Goal: Information Seeking & Learning: Compare options

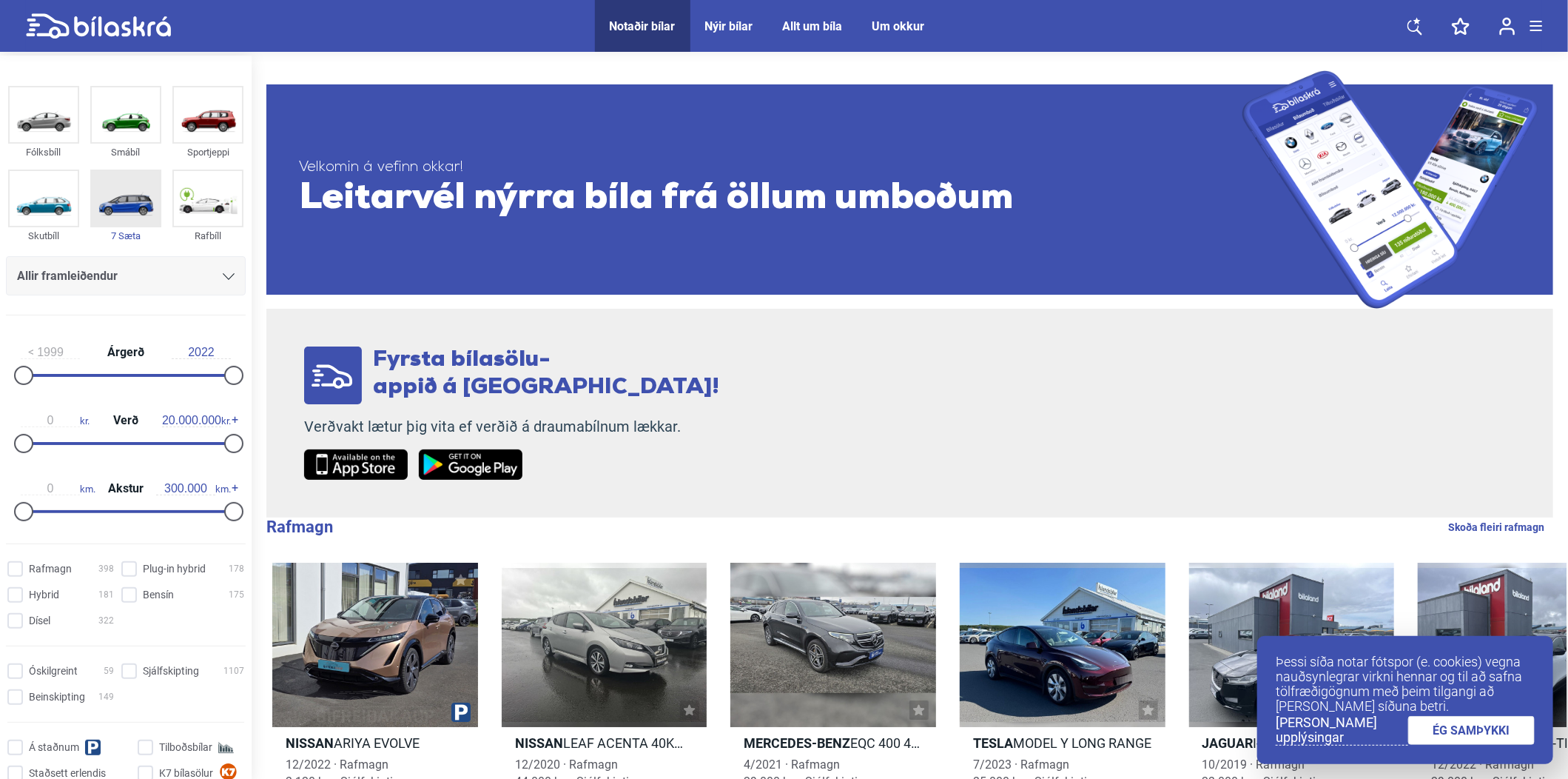
click at [129, 215] on img at bounding box center [126, 198] width 68 height 54
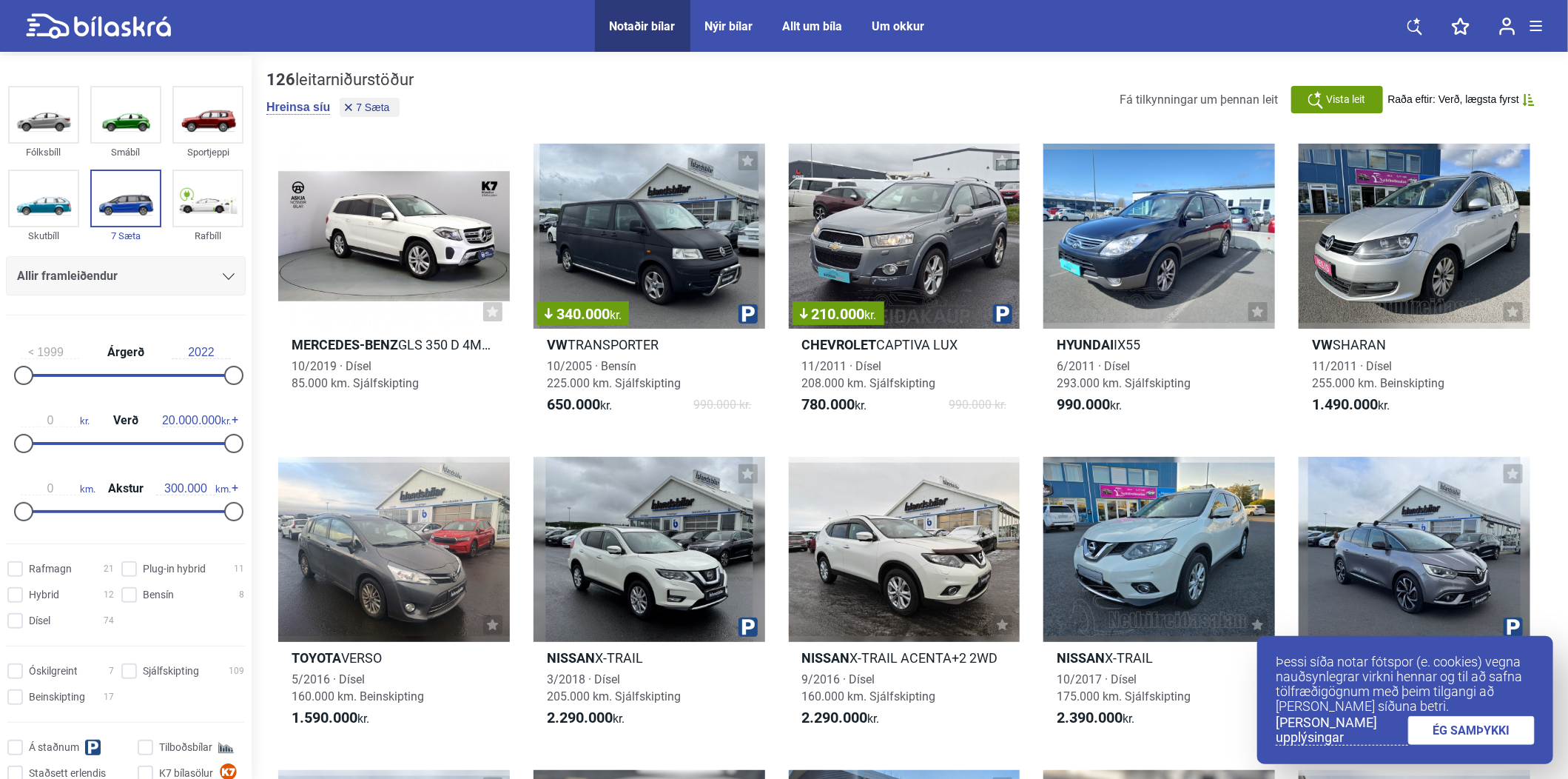
click at [1467, 734] on link "ÉG SAMÞYKKI" at bounding box center [1472, 730] width 128 height 29
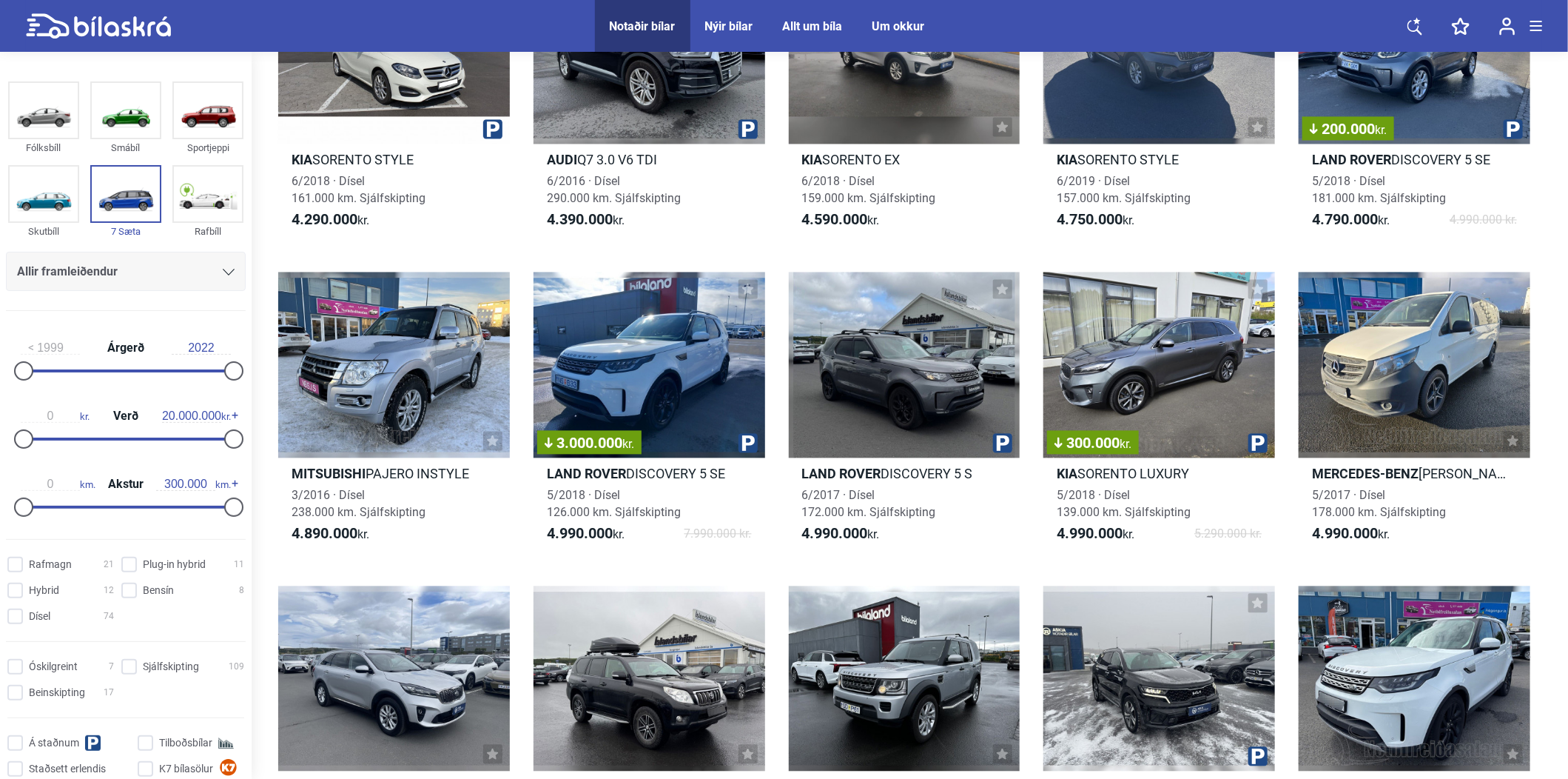
scroll to position [1752, 0]
click at [1408, 364] on div at bounding box center [1414, 364] width 232 height 185
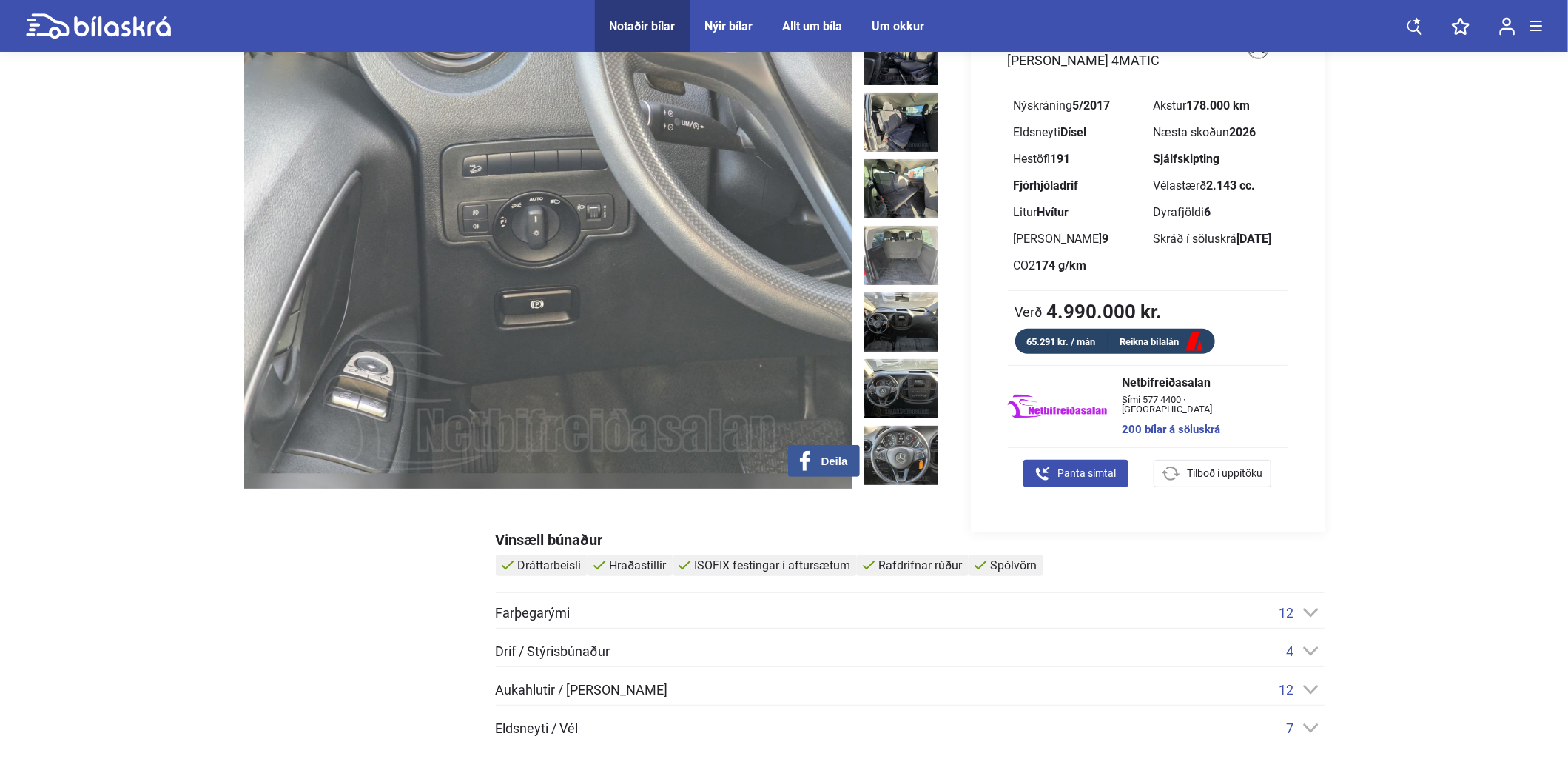
scroll to position [498, 0]
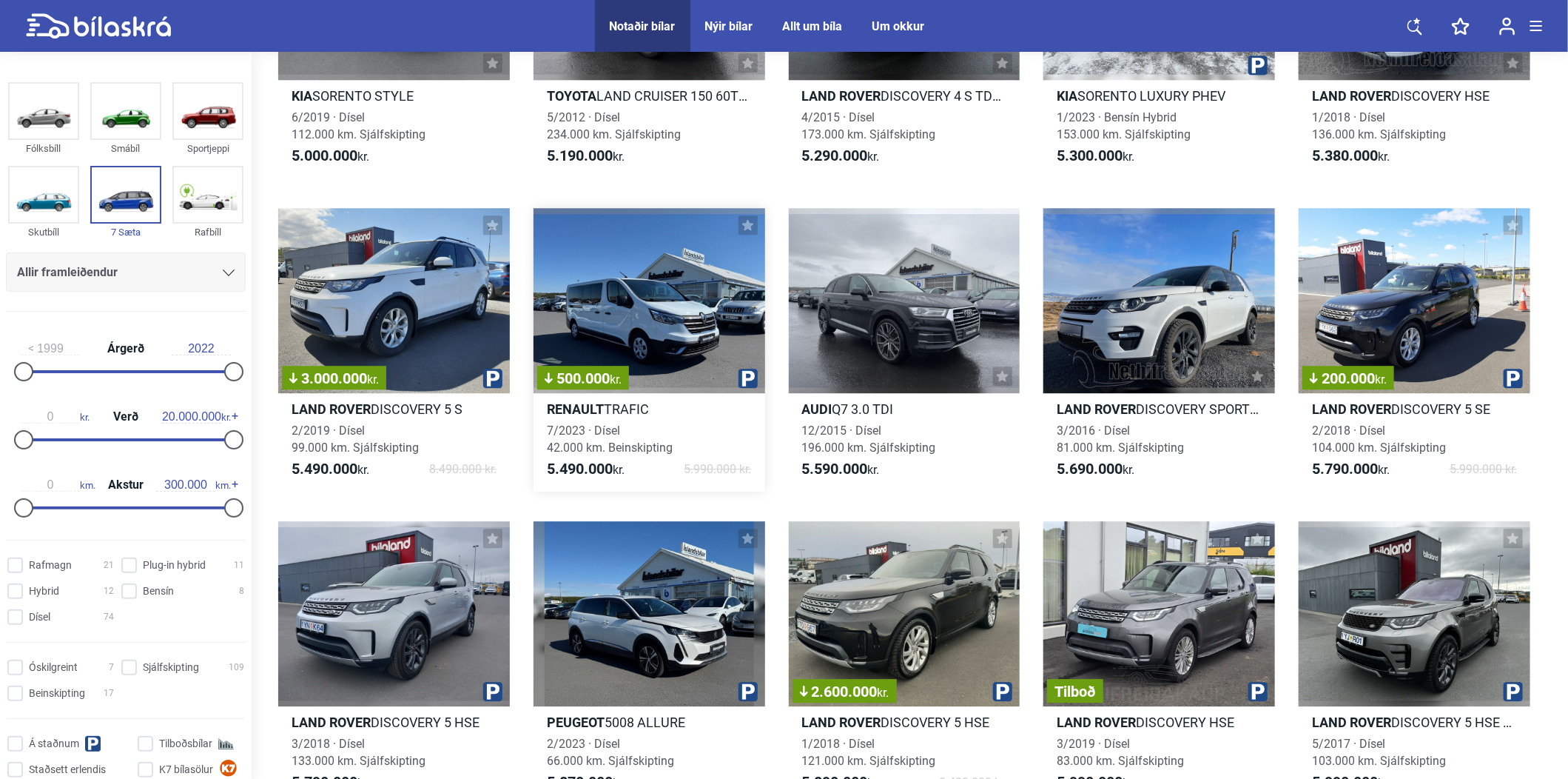
scroll to position [2468, 0]
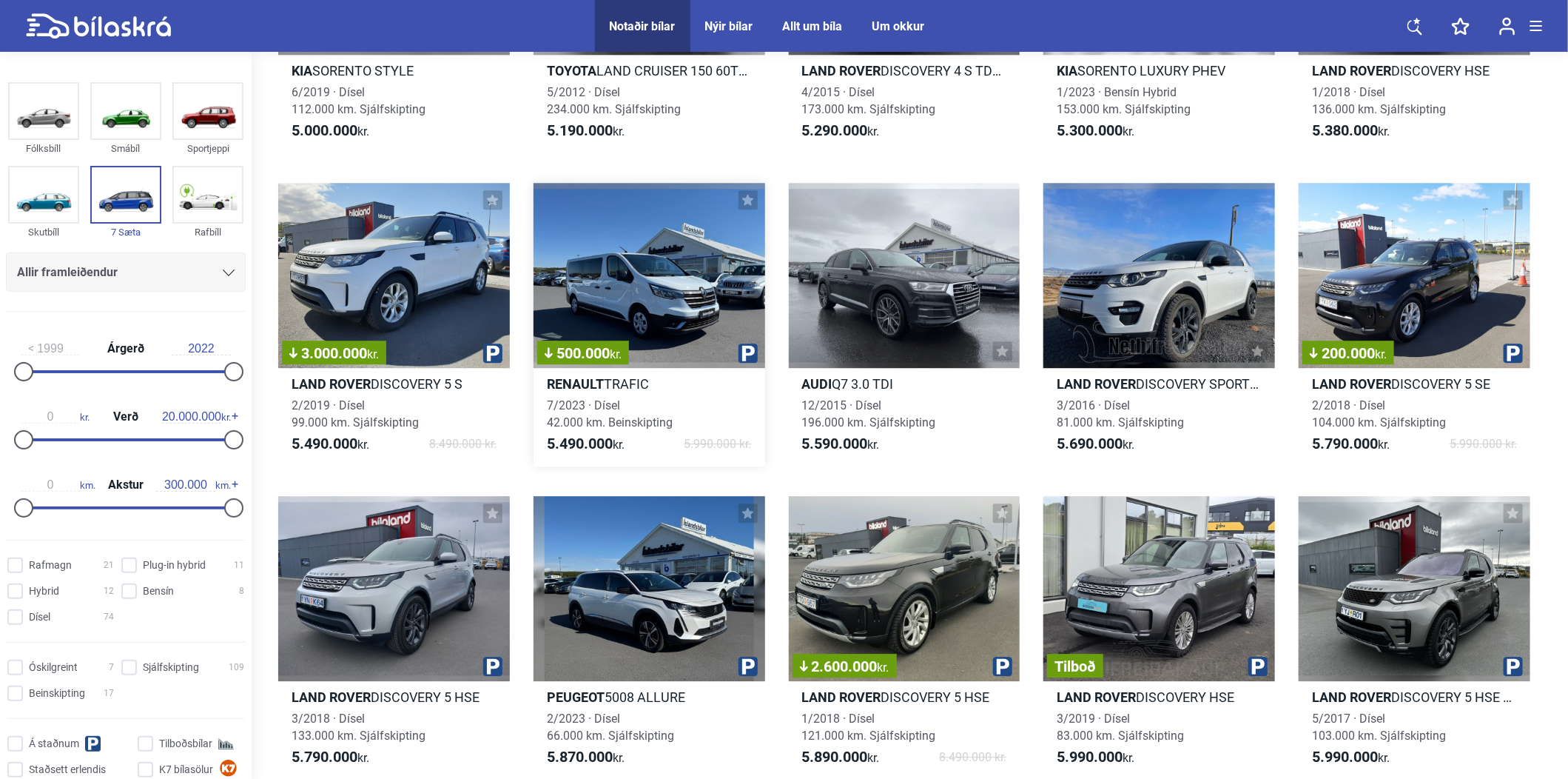
click at [686, 289] on div "500.000 kr." at bounding box center [649, 276] width 232 height 185
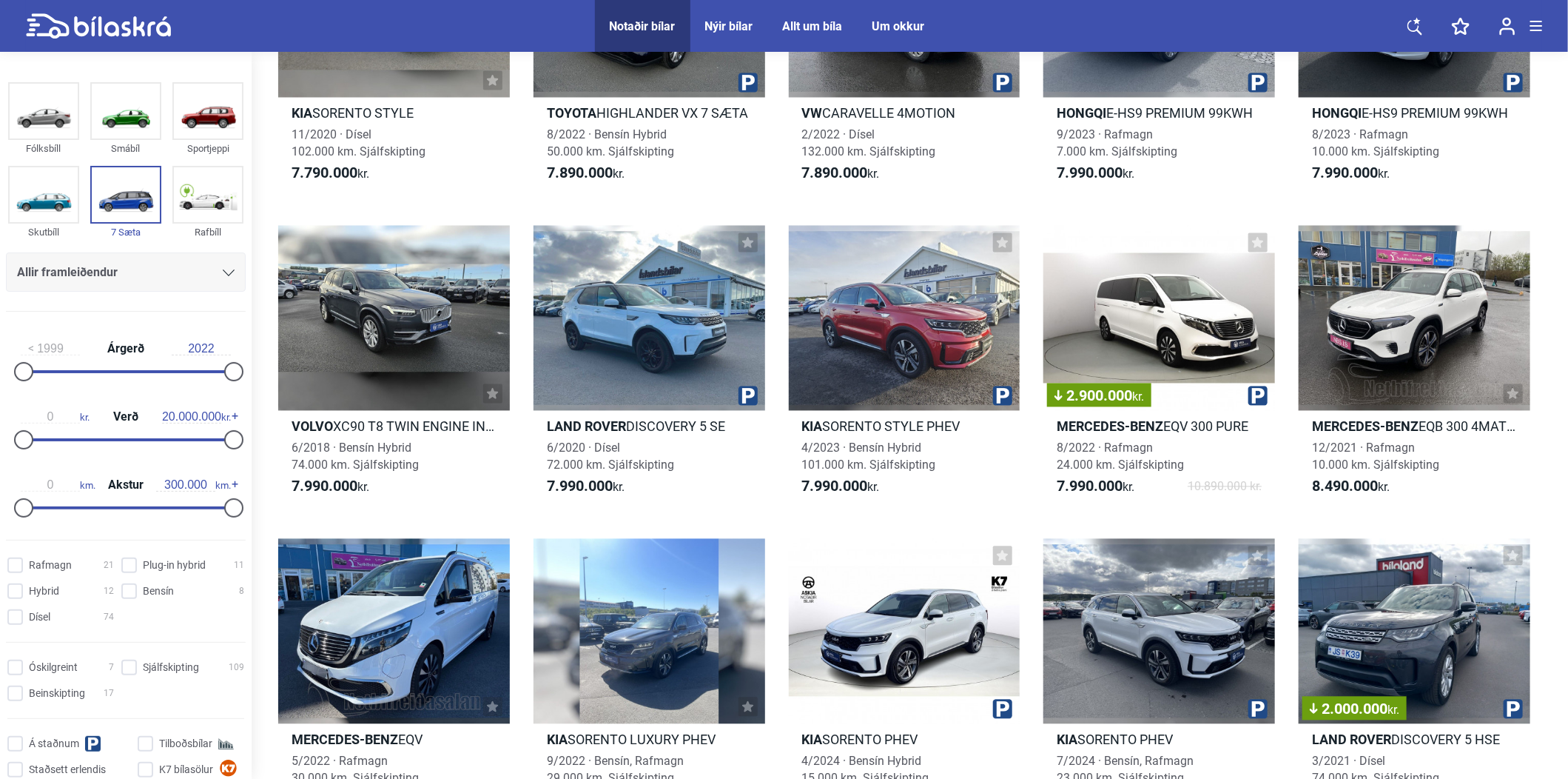
scroll to position [5256, 0]
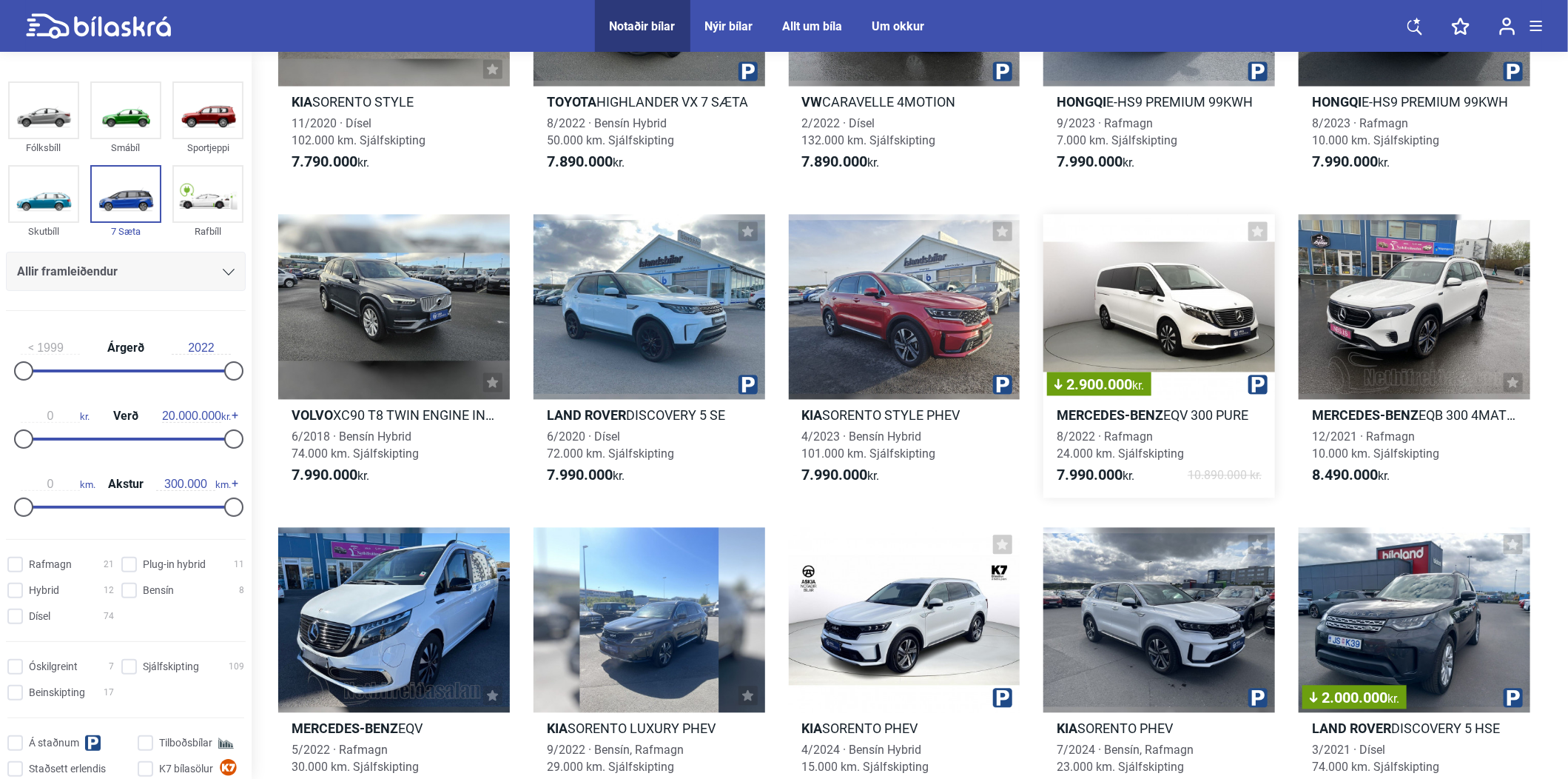
click at [1187, 333] on div "2.900.000 kr." at bounding box center [1159, 307] width 232 height 185
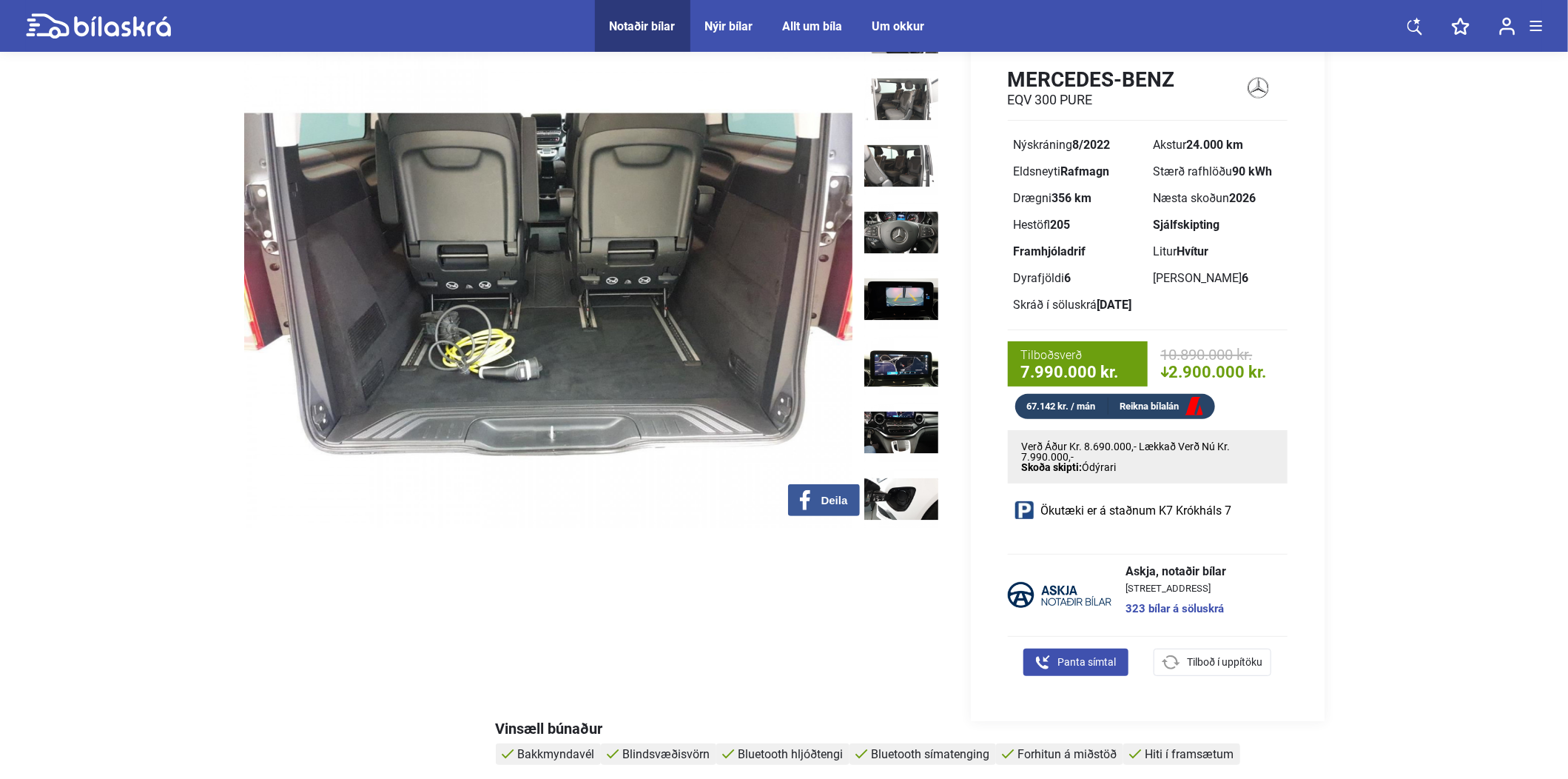
scroll to position [73, 0]
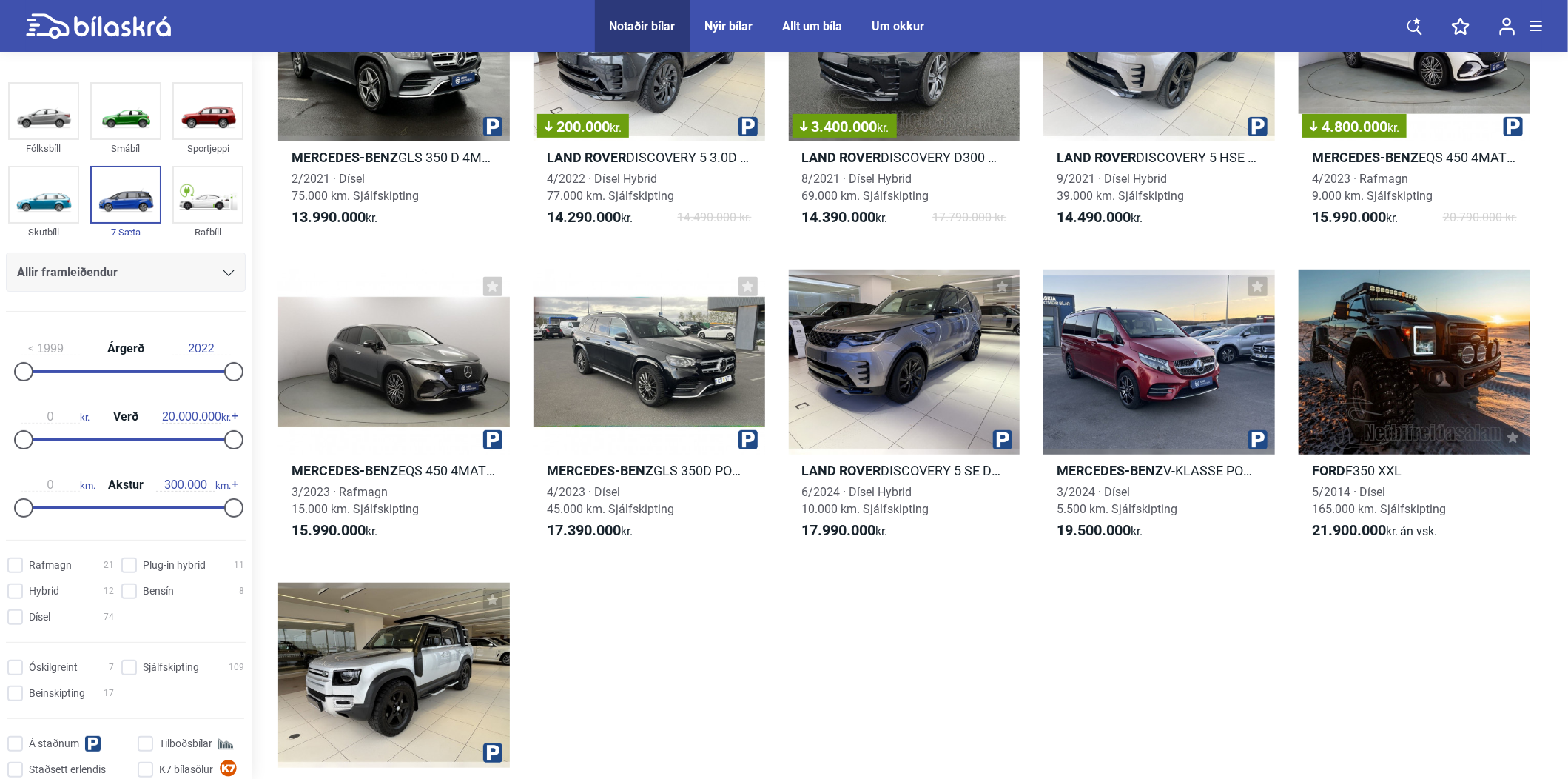
scroll to position [7478, 0]
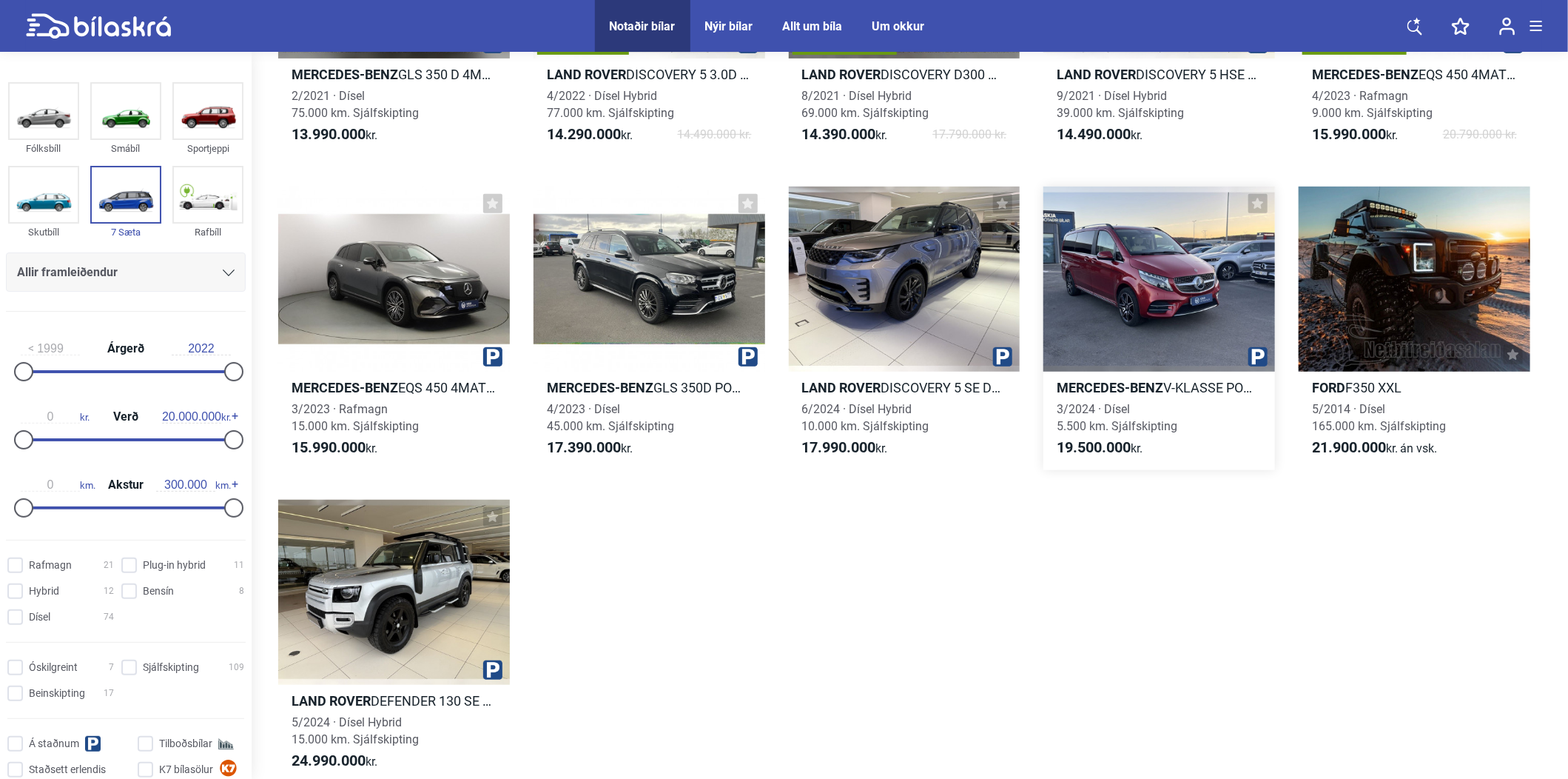
click at [1157, 311] on div at bounding box center [1159, 279] width 232 height 185
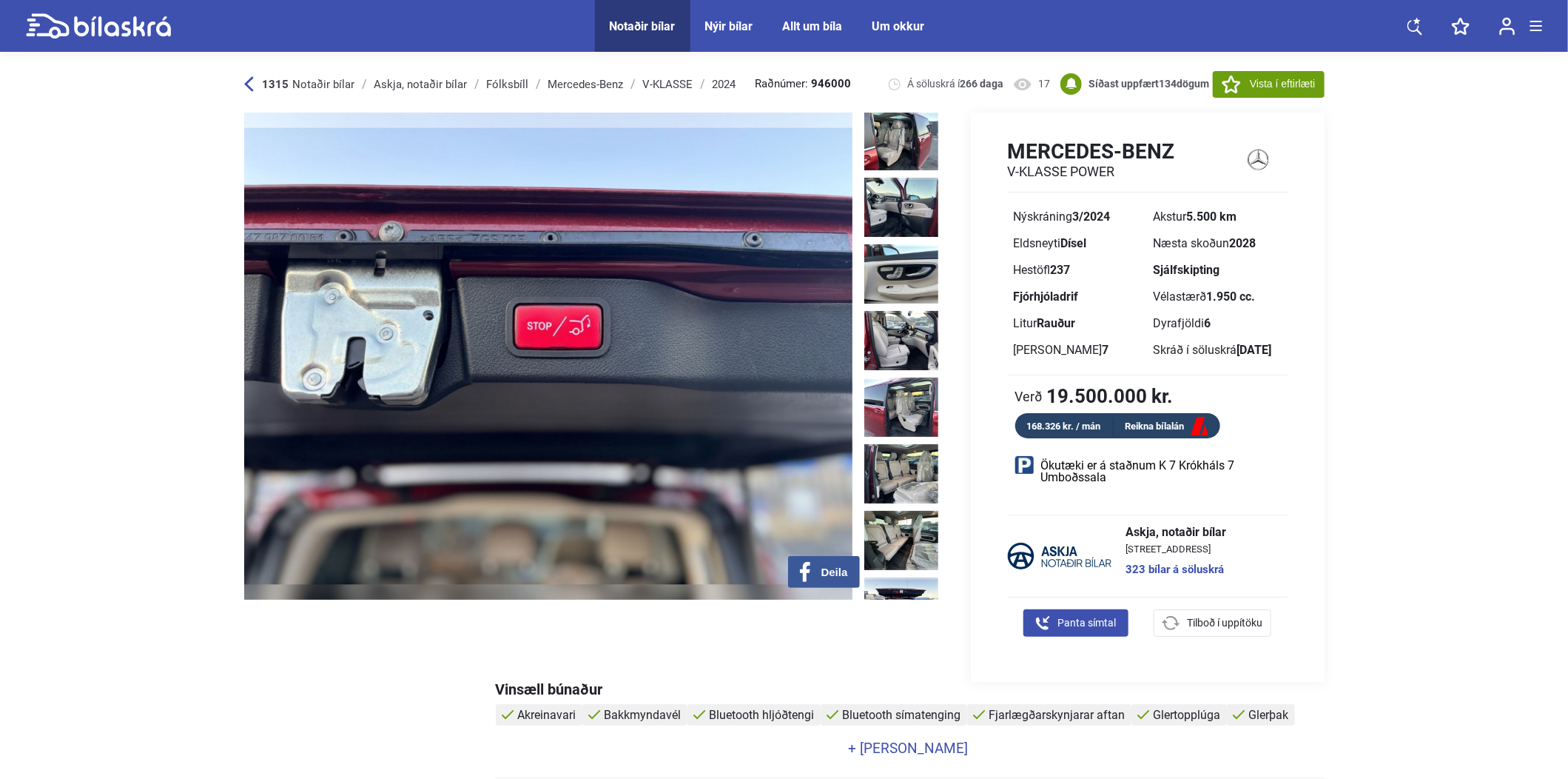
scroll to position [807, 0]
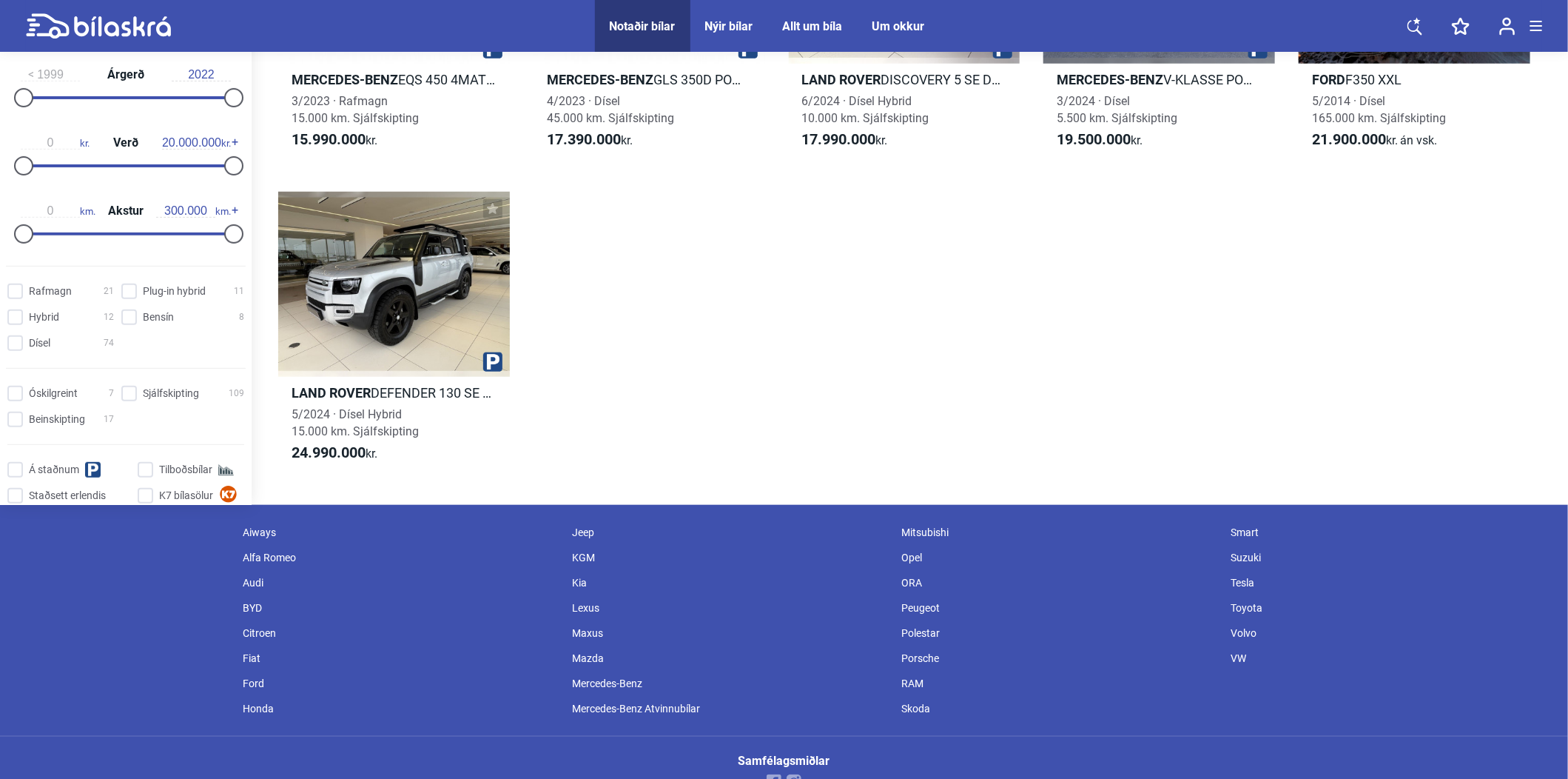
scroll to position [7831, 0]
